Goal: Ask a question: Seek information or help from site administrators or community

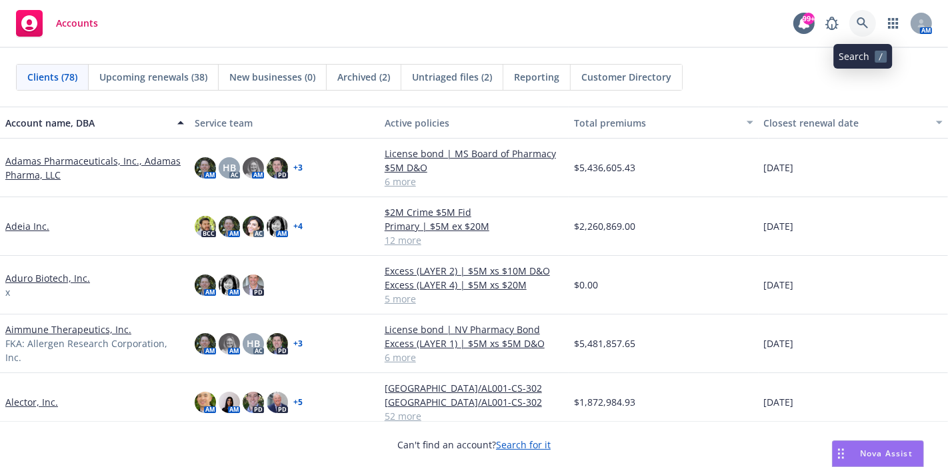
click at [860, 32] on link at bounding box center [862, 23] width 27 height 27
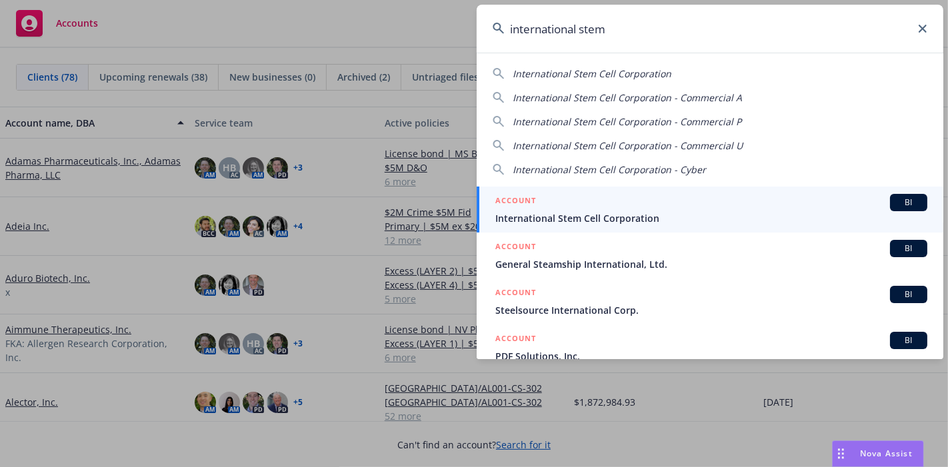
type input "international stem"
click at [583, 221] on span "International Stem Cell Corporation" at bounding box center [711, 218] width 432 height 14
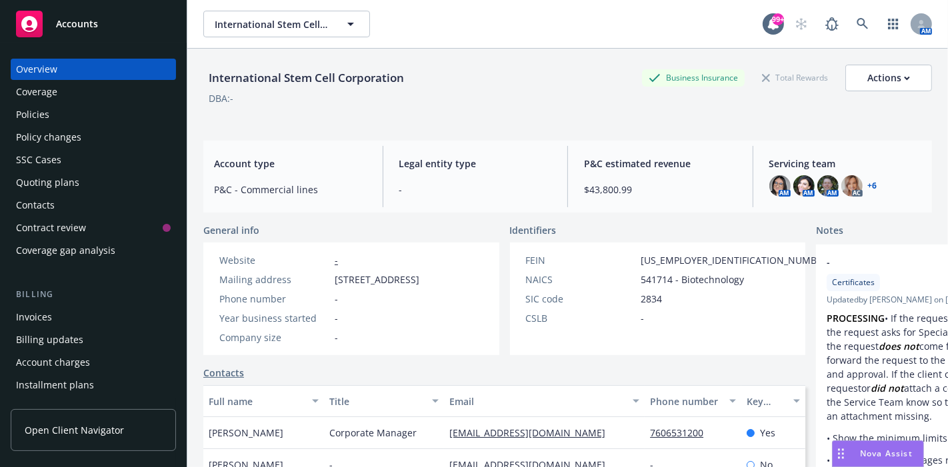
click at [70, 109] on div "Policies" at bounding box center [93, 114] width 155 height 21
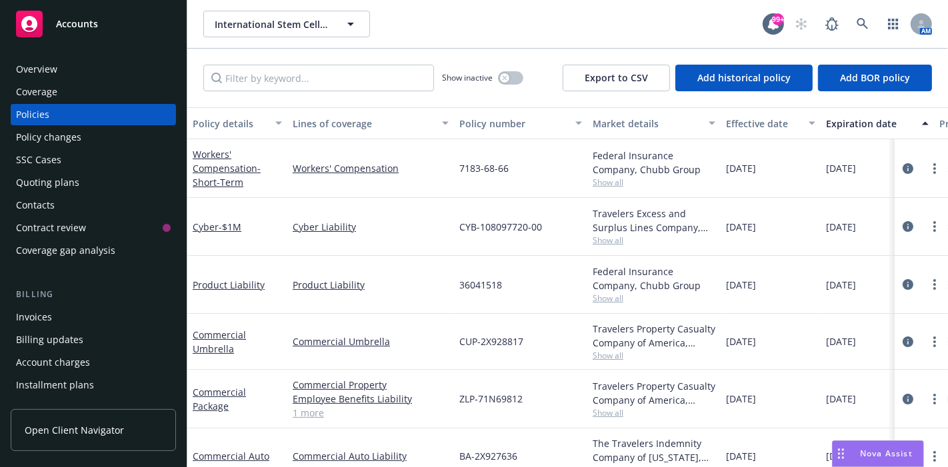
click at [53, 314] on div "Invoices" at bounding box center [93, 317] width 155 height 21
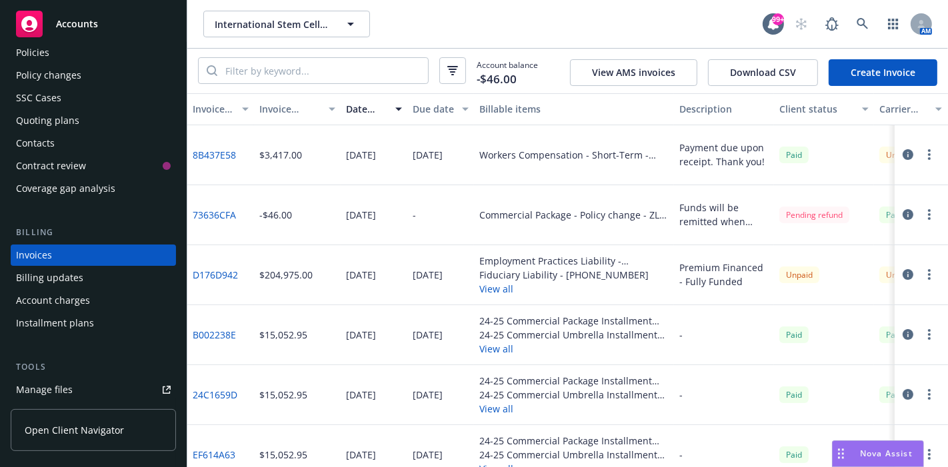
click at [498, 288] on button "View all" at bounding box center [573, 289] width 189 height 14
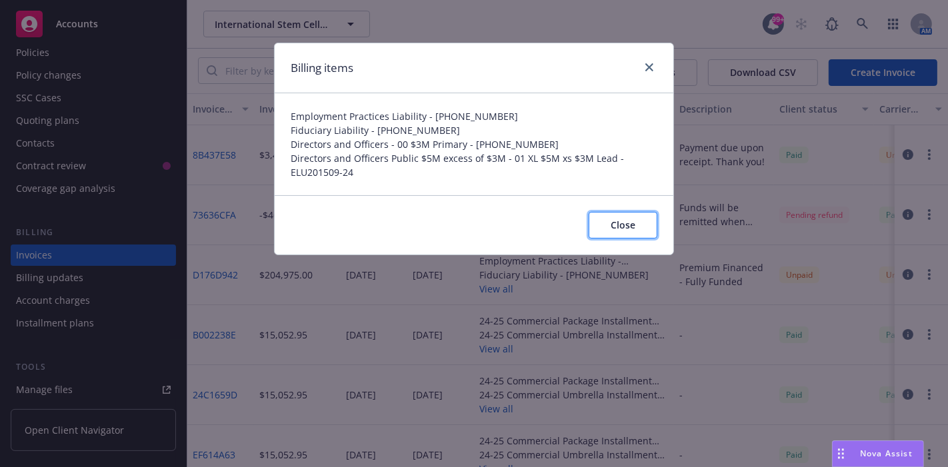
click at [622, 221] on span "Close" at bounding box center [622, 225] width 25 height 13
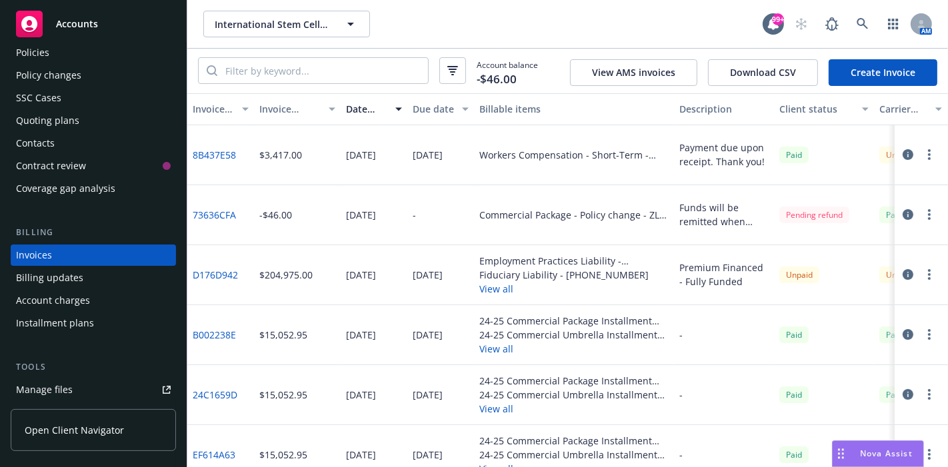
click at [858, 452] on div "Nova Assist" at bounding box center [886, 453] width 74 height 11
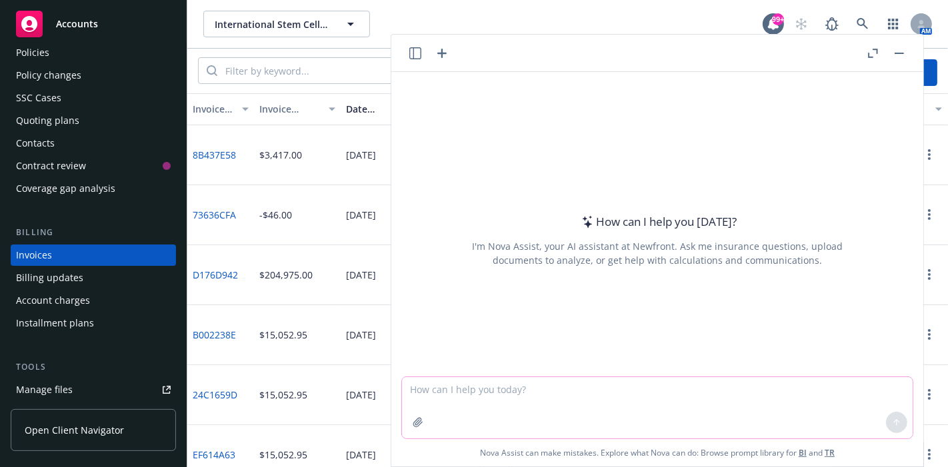
click at [451, 396] on textarea at bounding box center [657, 407] width 510 height 61
click at [608, 389] on textarea "Please correct the grammar in this sentence." at bounding box center [657, 407] width 510 height 63
paste textarea "I know it may be too late, but if possible, please pass along the HCC and XL bi…"
type textarea "Please correct the grammar in this sentence. I know it may be too late, but if …"
